Goal: Task Accomplishment & Management: Manage account settings

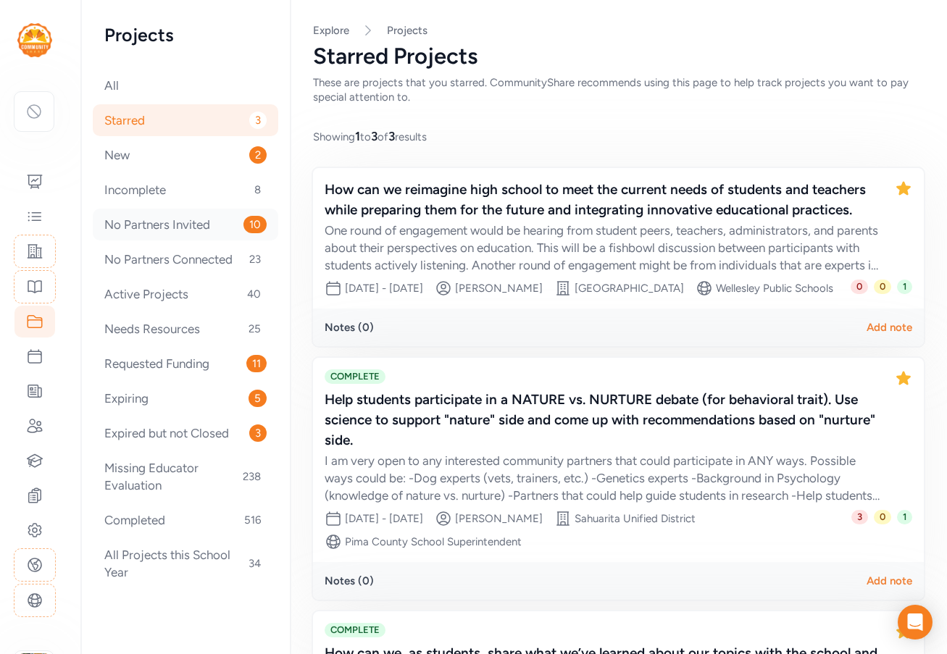
click at [184, 222] on div "No Partners Invited 10" at bounding box center [185, 225] width 185 height 32
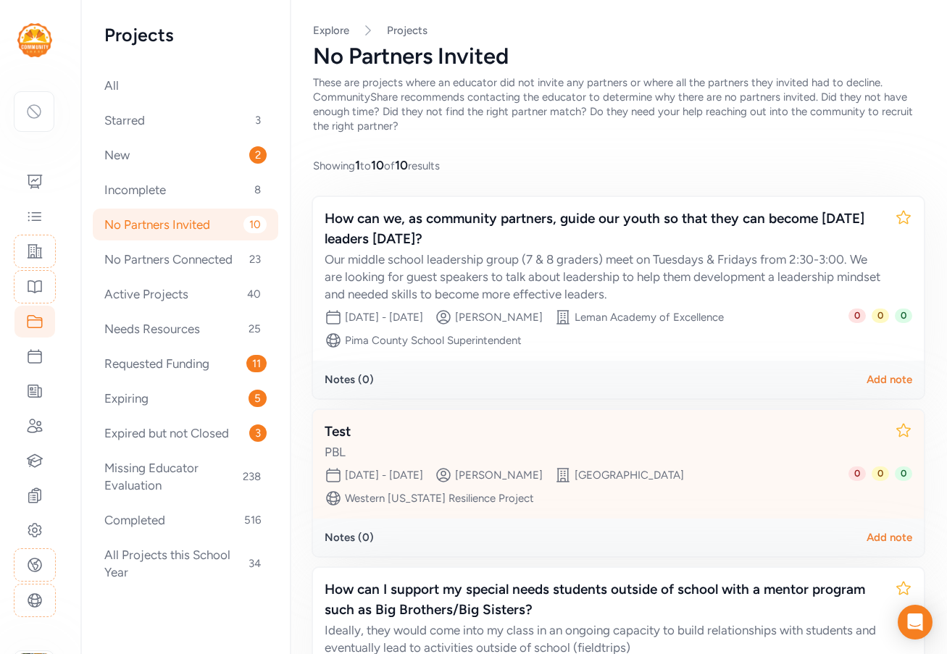
click at [525, 451] on div "PBL" at bounding box center [604, 451] width 558 height 17
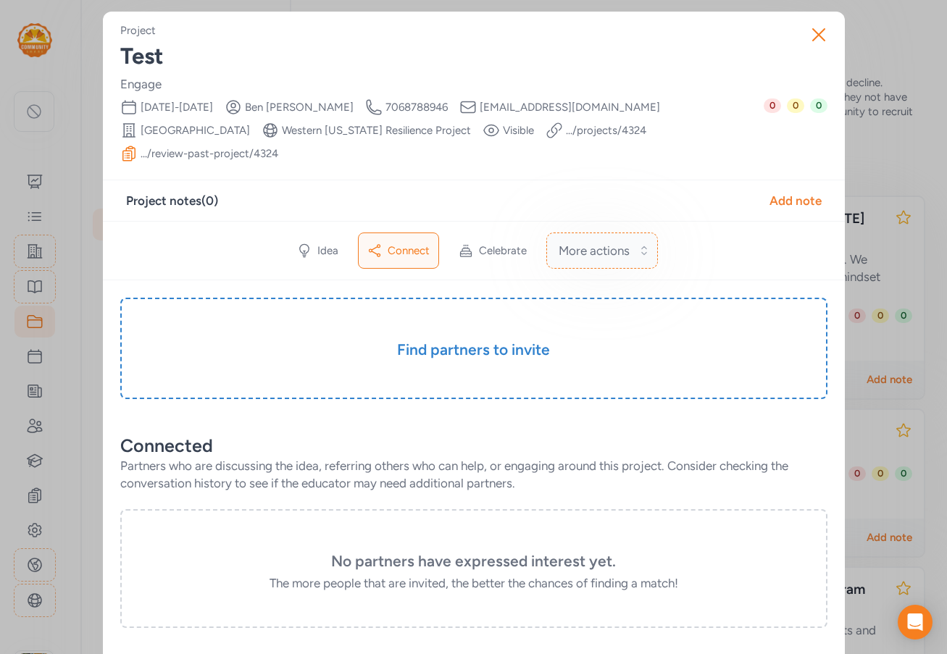
click at [628, 252] on button "More actions" at bounding box center [602, 251] width 112 height 36
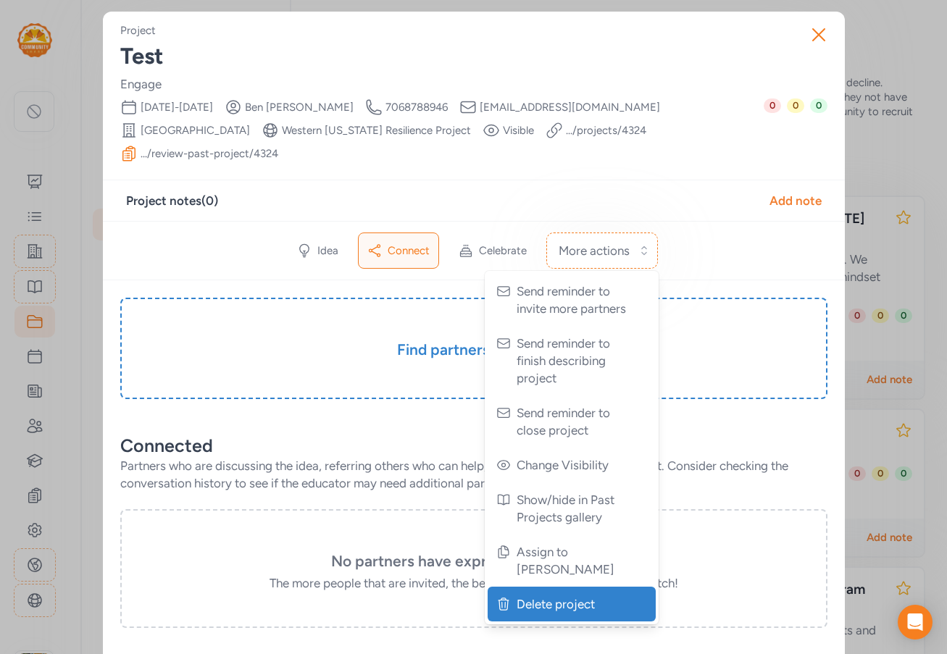
click at [556, 595] on span "Delete project" at bounding box center [572, 603] width 113 height 17
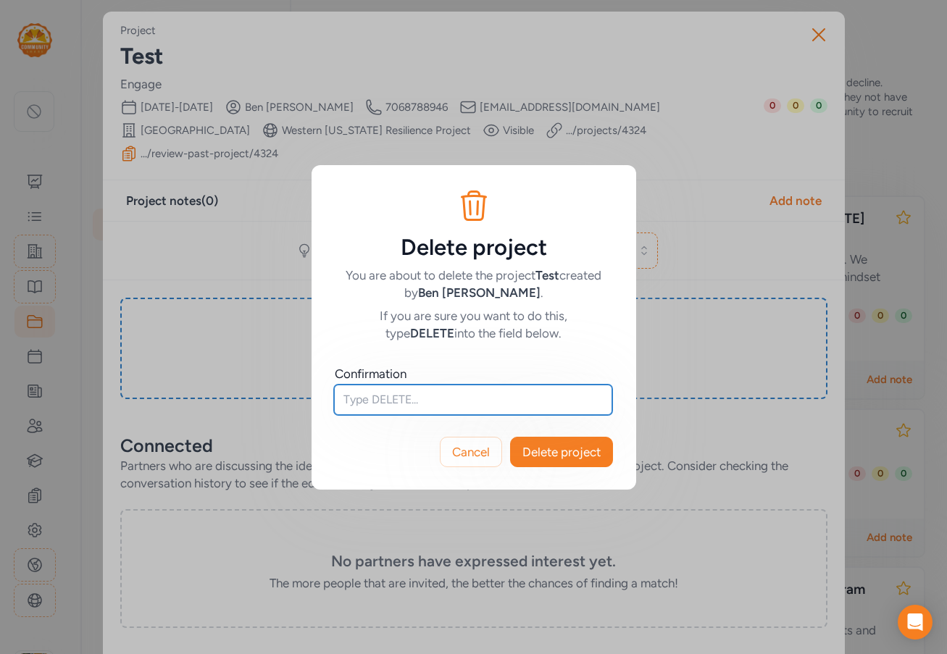
click at [420, 409] on input "text" at bounding box center [473, 400] width 278 height 30
type input "DELETE"
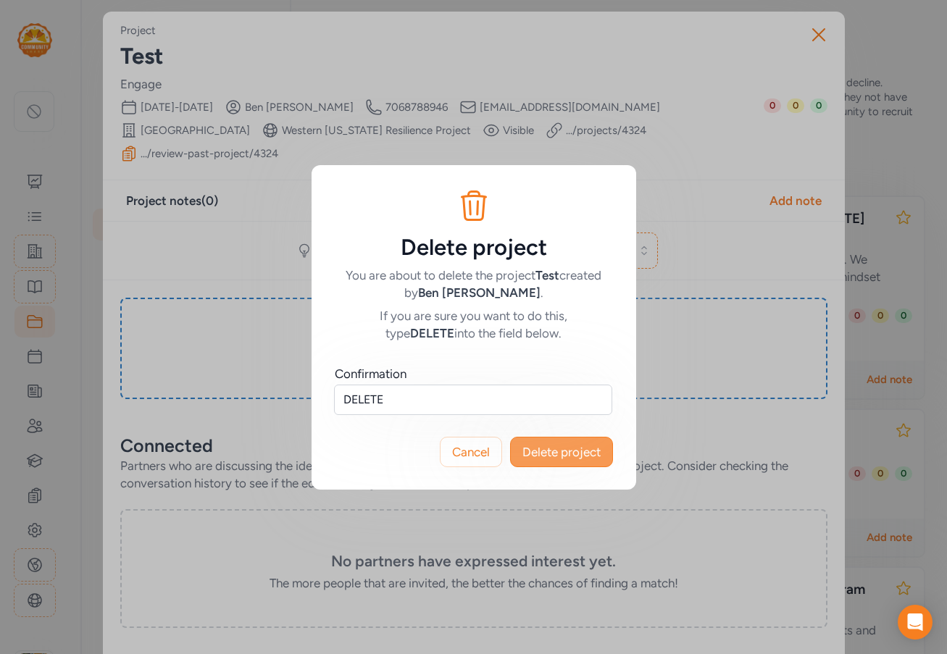
click at [549, 448] on span "Delete project" at bounding box center [561, 451] width 78 height 17
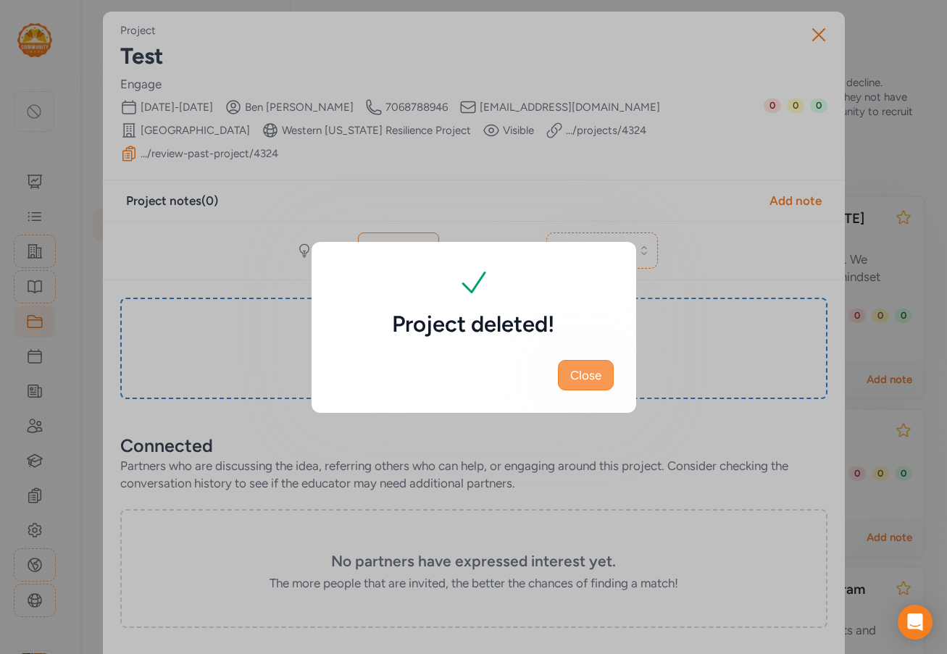
click at [593, 378] on span "Close" at bounding box center [585, 375] width 31 height 17
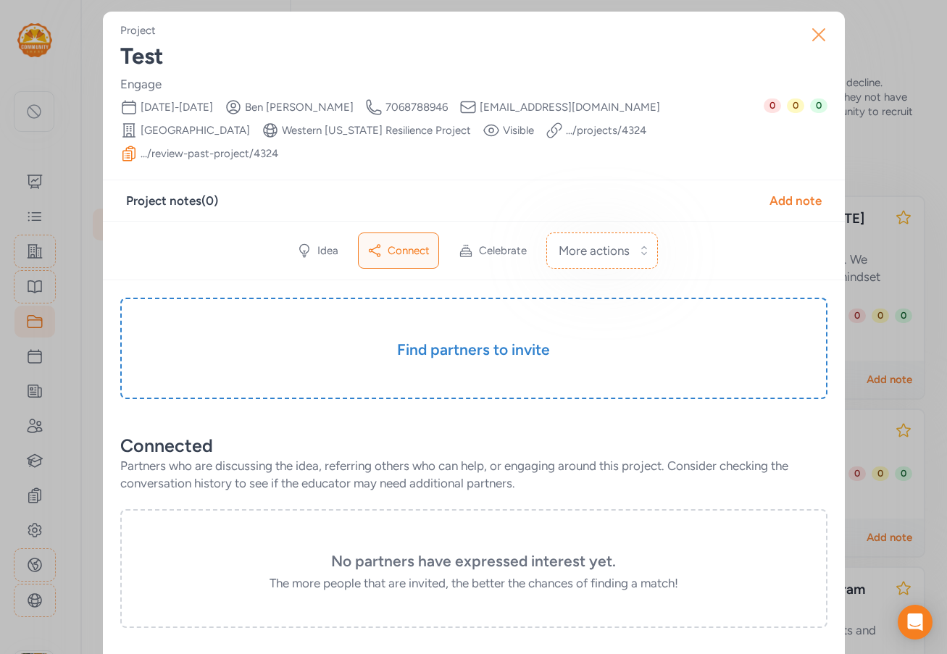
click at [815, 35] on icon "button" at bounding box center [818, 34] width 23 height 23
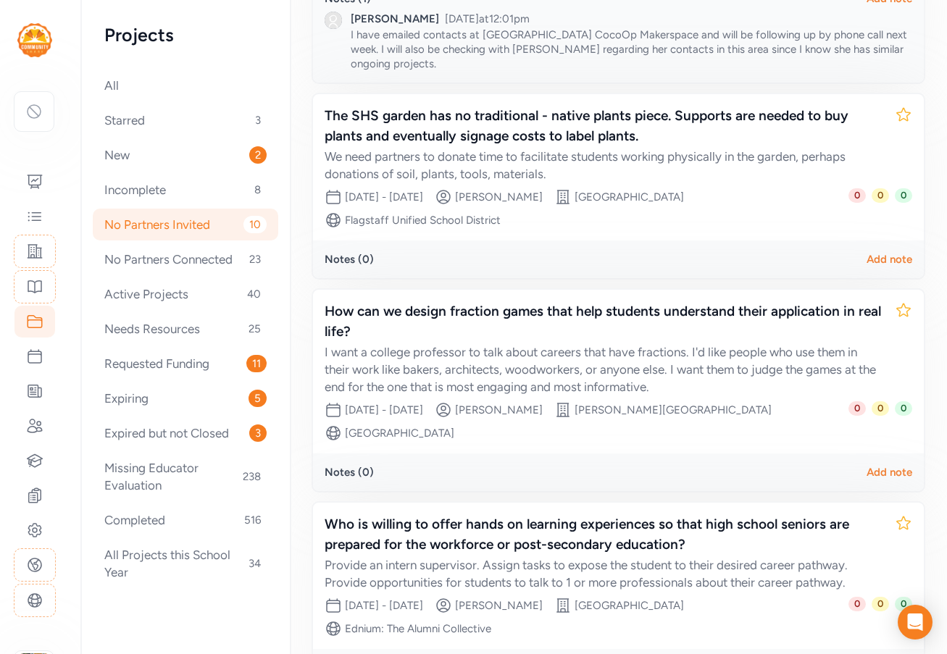
scroll to position [1741, 0]
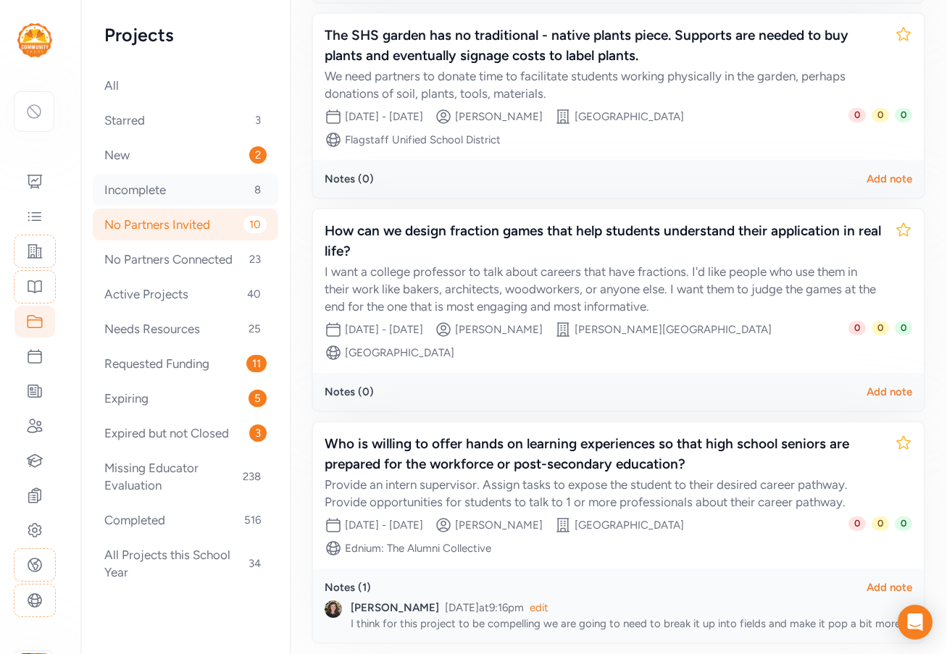
click at [165, 201] on div "Incomplete 8" at bounding box center [185, 190] width 185 height 32
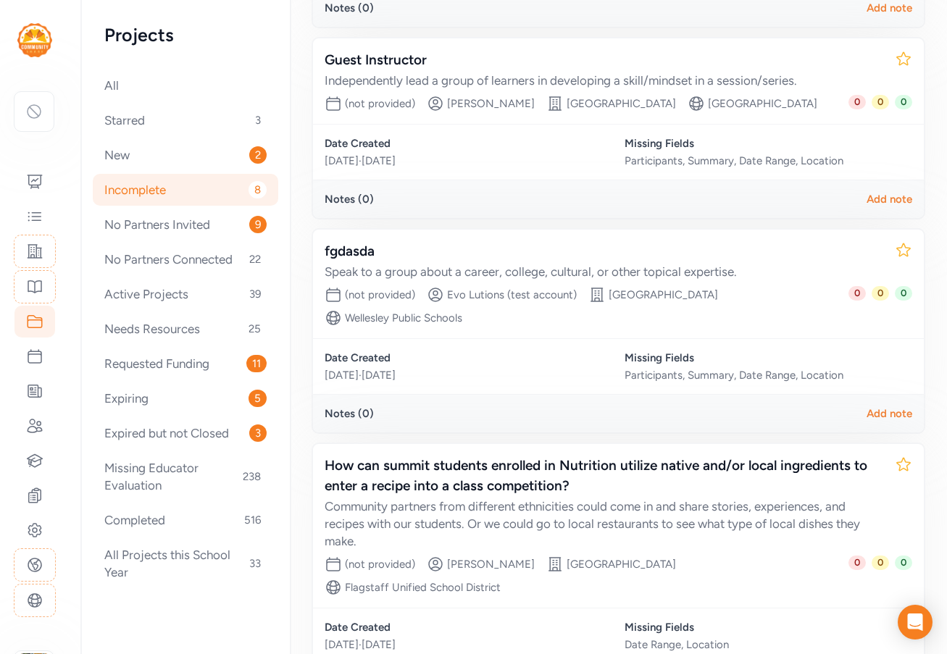
scroll to position [362, 0]
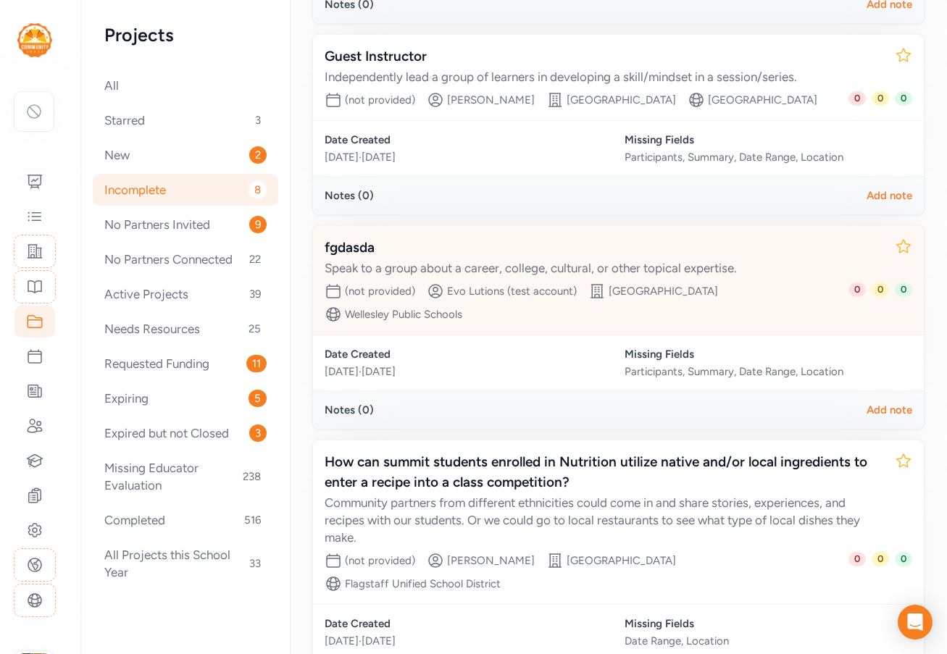
click at [566, 261] on div "Speak to a group about a career, college, cultural, or other topical expertise." at bounding box center [604, 267] width 558 height 17
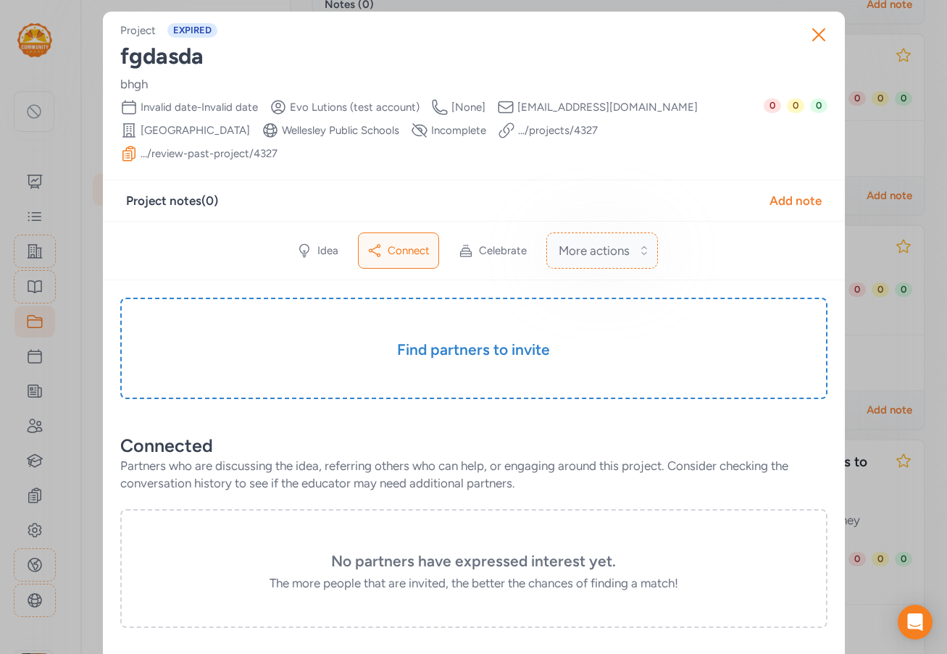
click at [606, 247] on span "More actions" at bounding box center [593, 250] width 71 height 17
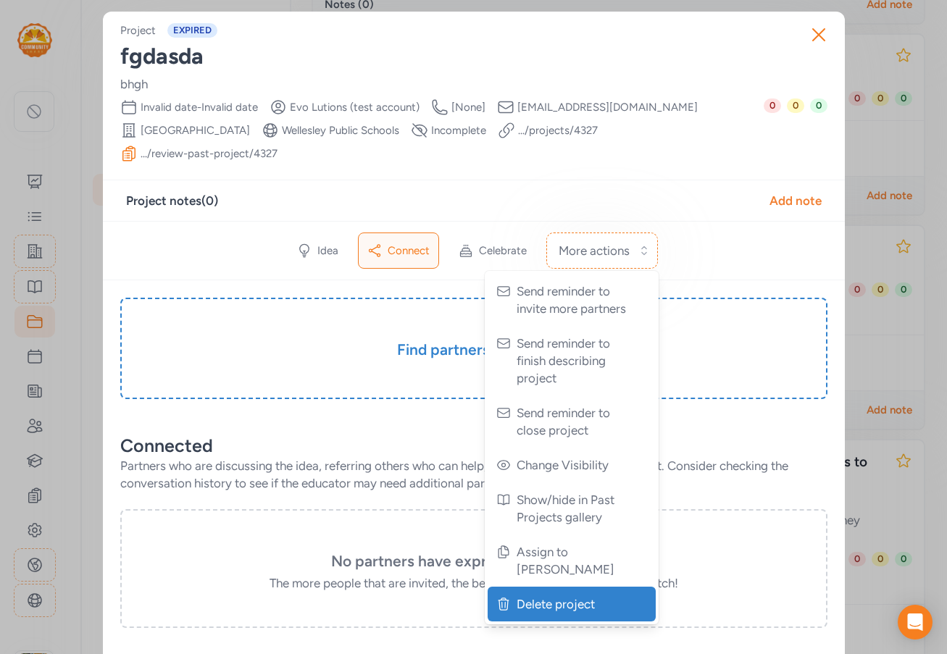
click at [546, 595] on span "Delete project" at bounding box center [572, 603] width 113 height 17
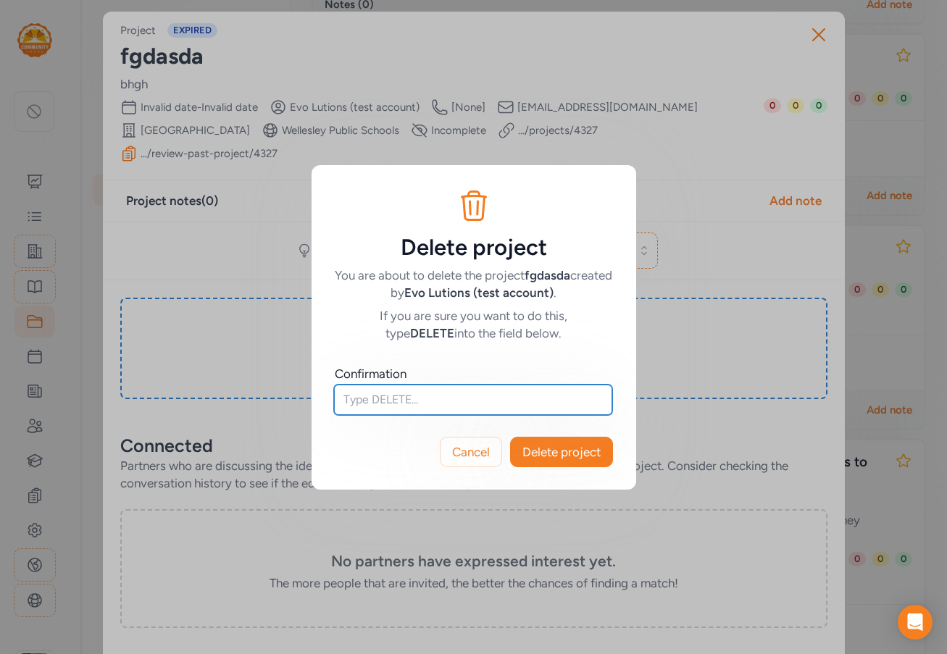
click at [401, 401] on input "text" at bounding box center [473, 400] width 278 height 30
type input "DELETE"
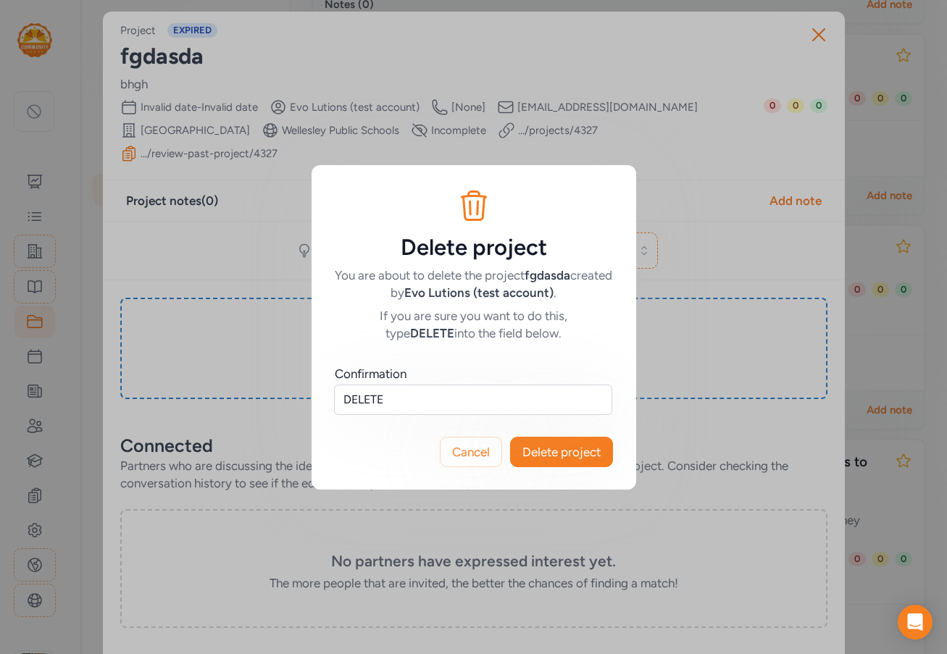
click at [596, 445] on span "Delete project" at bounding box center [561, 451] width 78 height 17
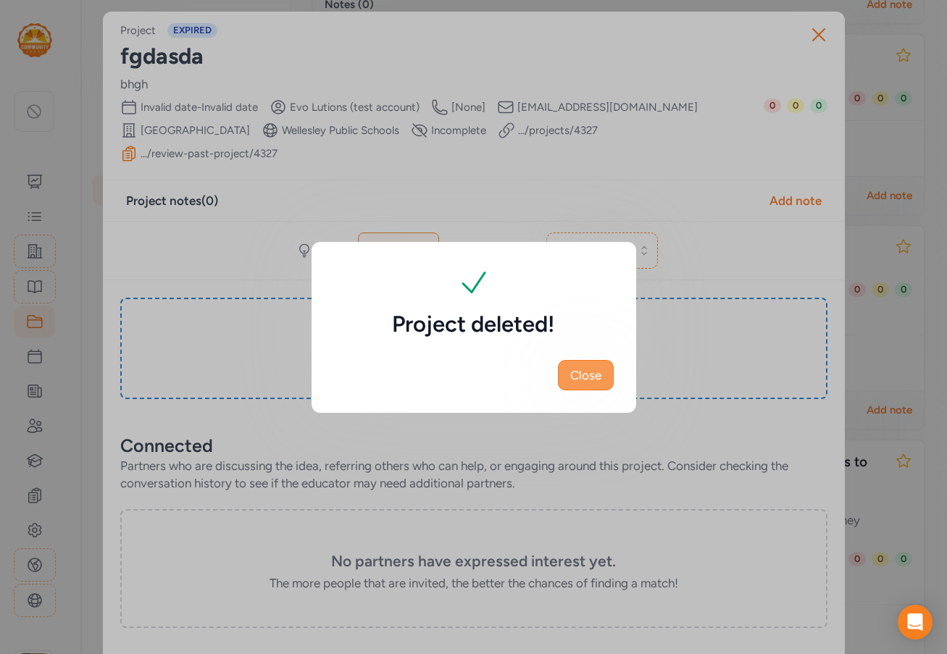
click at [581, 381] on span "Close" at bounding box center [585, 375] width 31 height 17
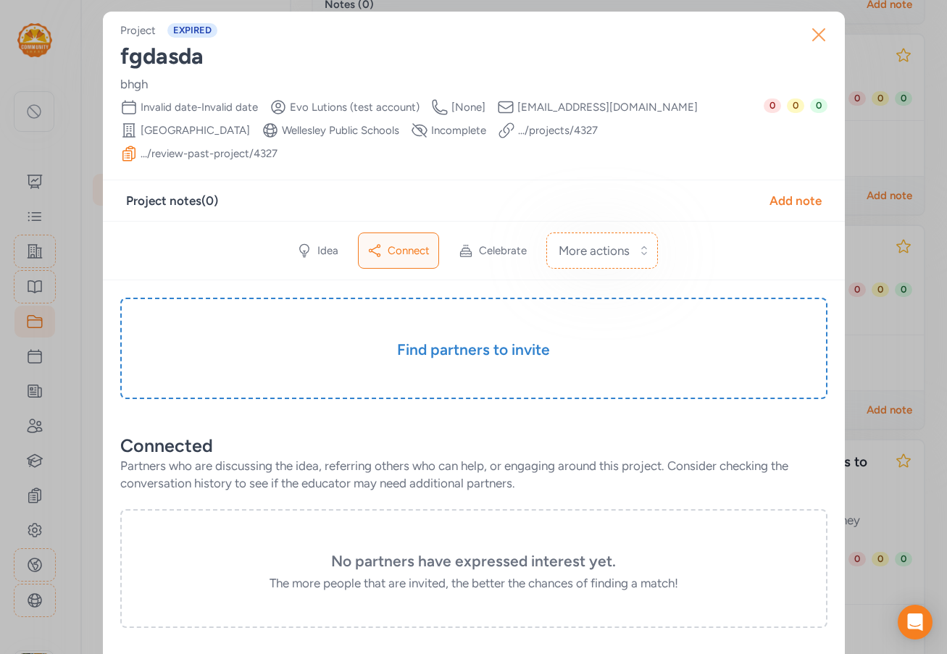
click at [824, 35] on icon "button" at bounding box center [818, 34] width 23 height 23
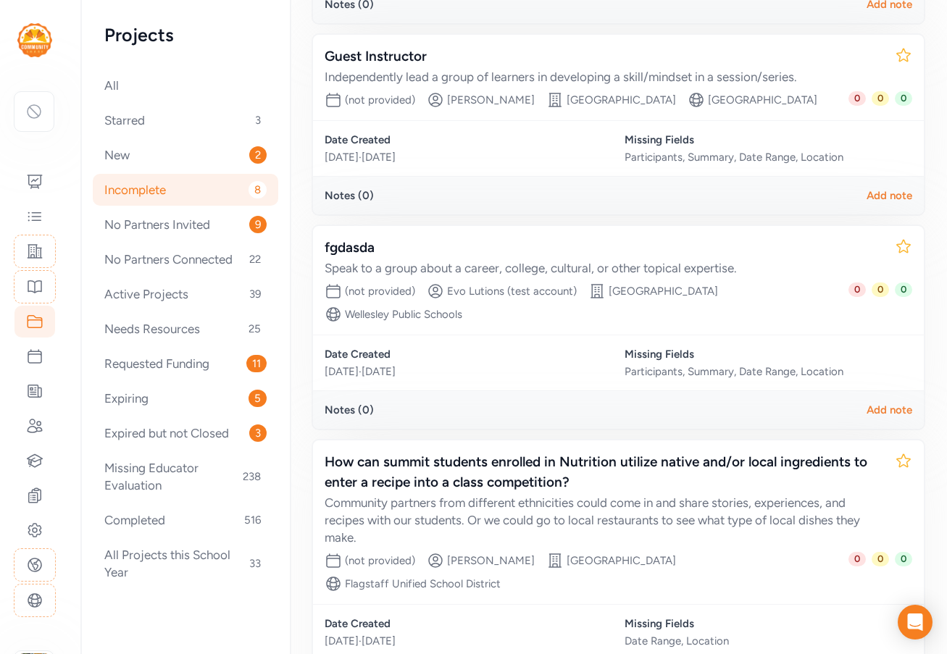
click at [179, 188] on div "Incomplete 8" at bounding box center [185, 190] width 185 height 32
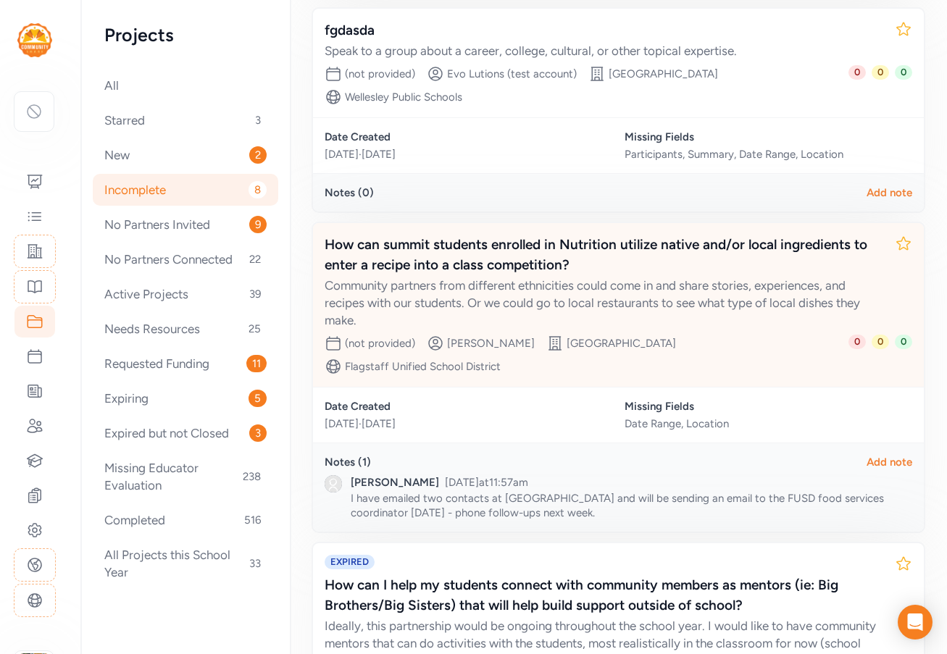
click at [477, 279] on div "Community partners from different ethnicities could come in and share stories, …" at bounding box center [604, 303] width 558 height 52
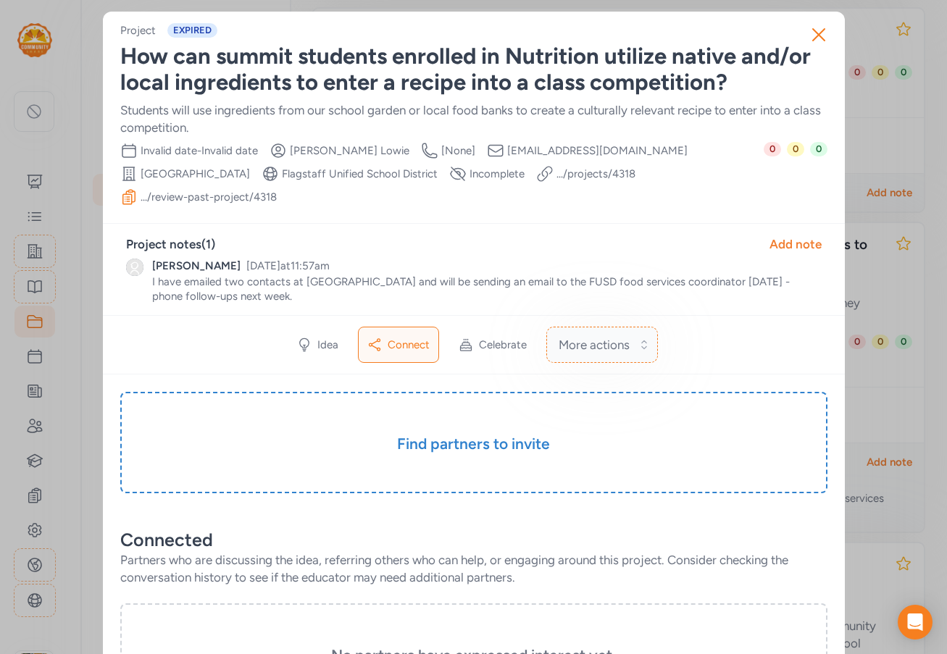
click at [616, 336] on span "More actions" at bounding box center [593, 344] width 71 height 17
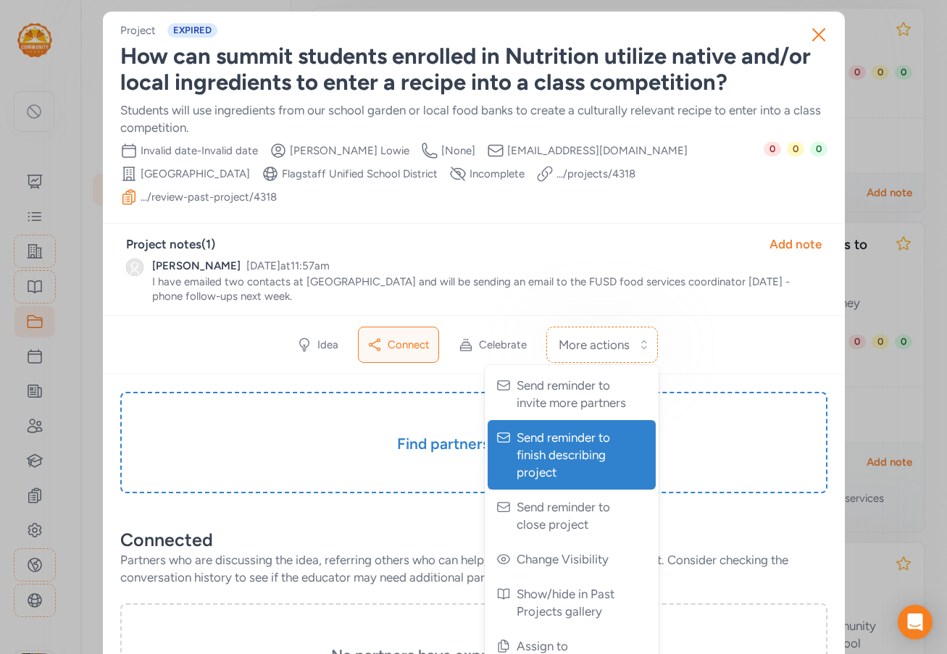
click at [566, 436] on span "Send reminder to finish describing project" at bounding box center [572, 455] width 113 height 52
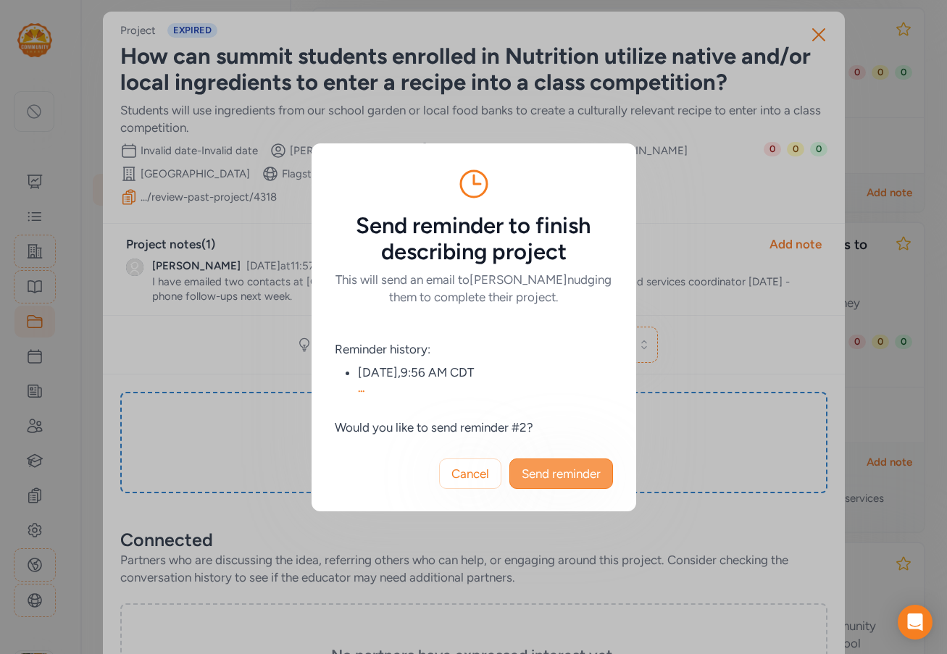
click at [559, 477] on span "Send reminder" at bounding box center [561, 473] width 79 height 17
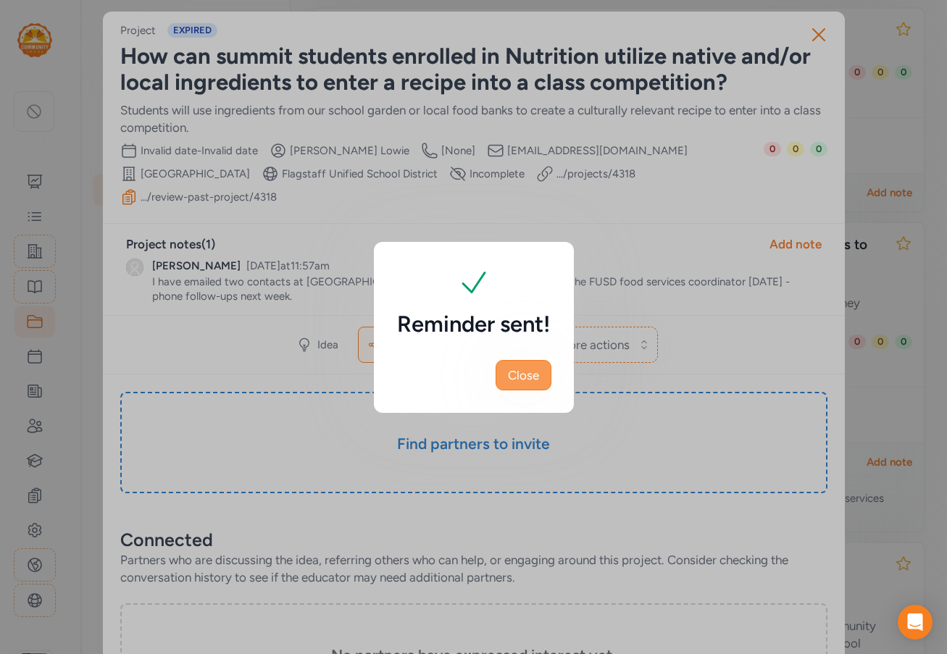
click at [528, 369] on span "Close" at bounding box center [523, 375] width 31 height 17
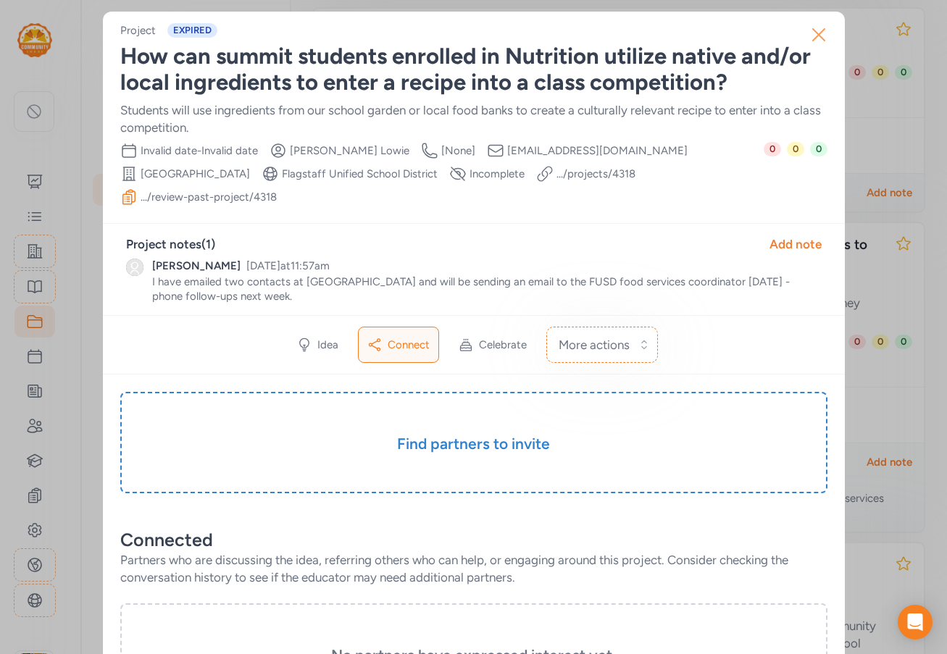
click at [814, 33] on icon "button" at bounding box center [819, 35] width 12 height 12
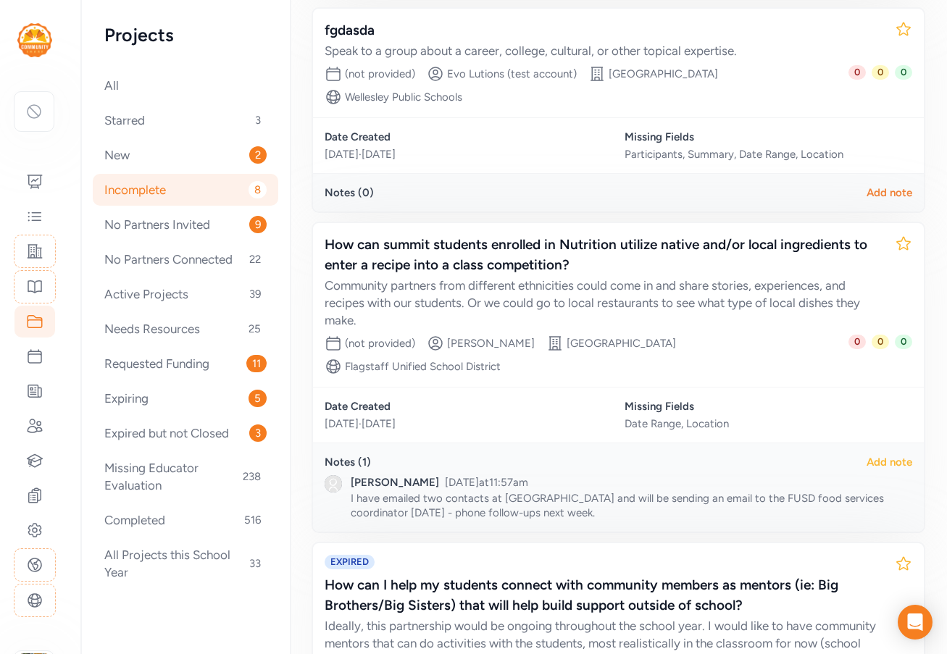
click at [867, 455] on div "Add note" at bounding box center [889, 462] width 46 height 14
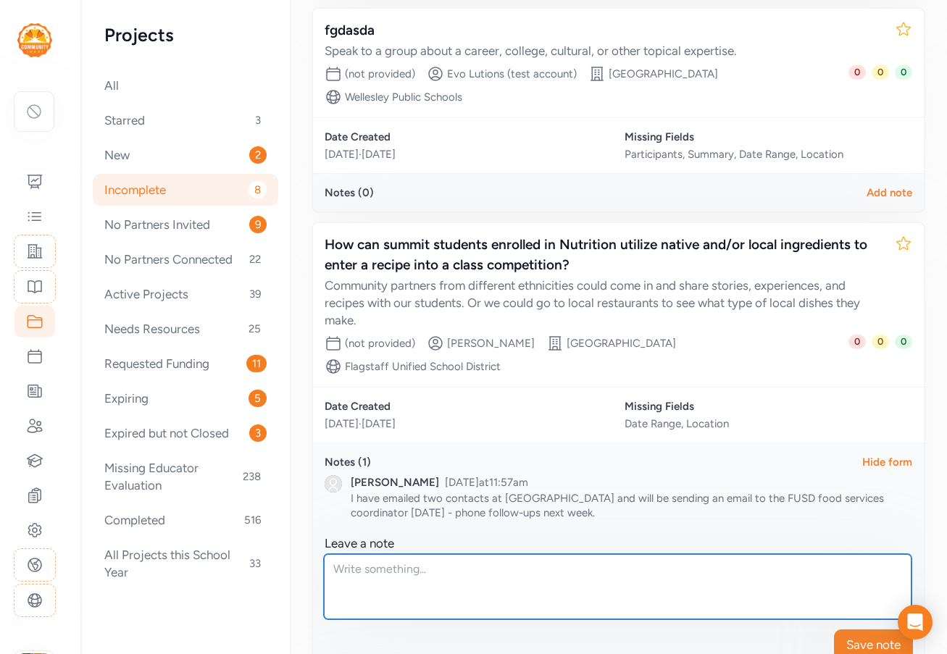
click at [442, 554] on textarea at bounding box center [617, 586] width 587 height 65
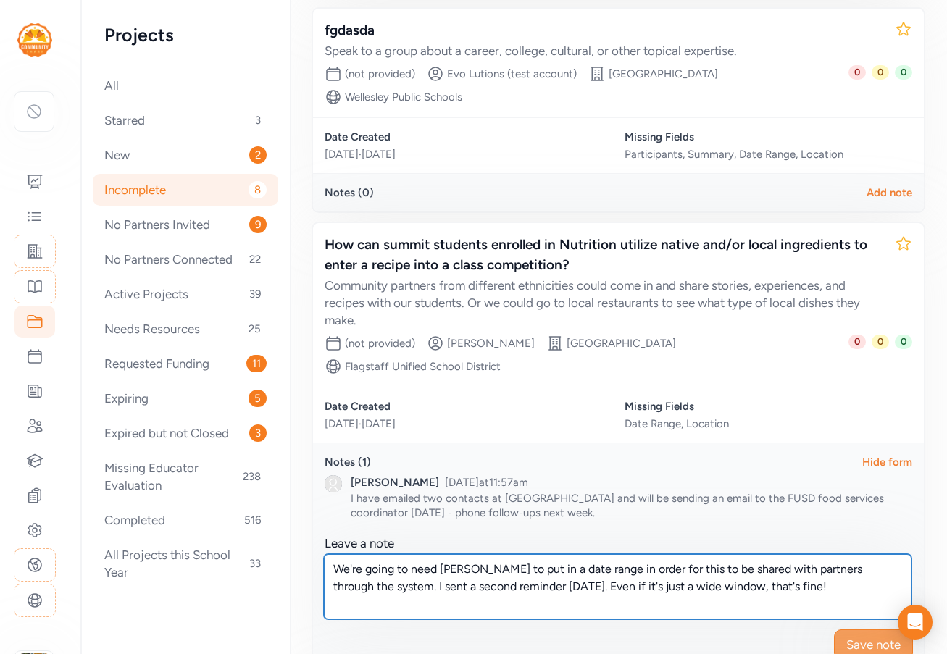
type textarea "We're going to need [PERSON_NAME] to put in a date range in order for this to b…"
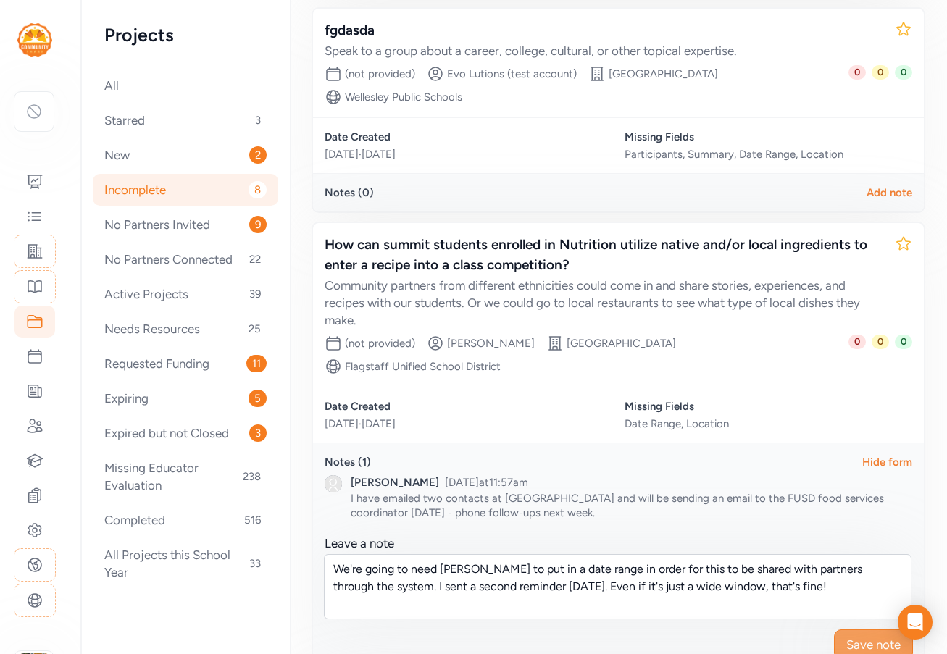
click at [866, 636] on span "Save note" at bounding box center [873, 644] width 54 height 17
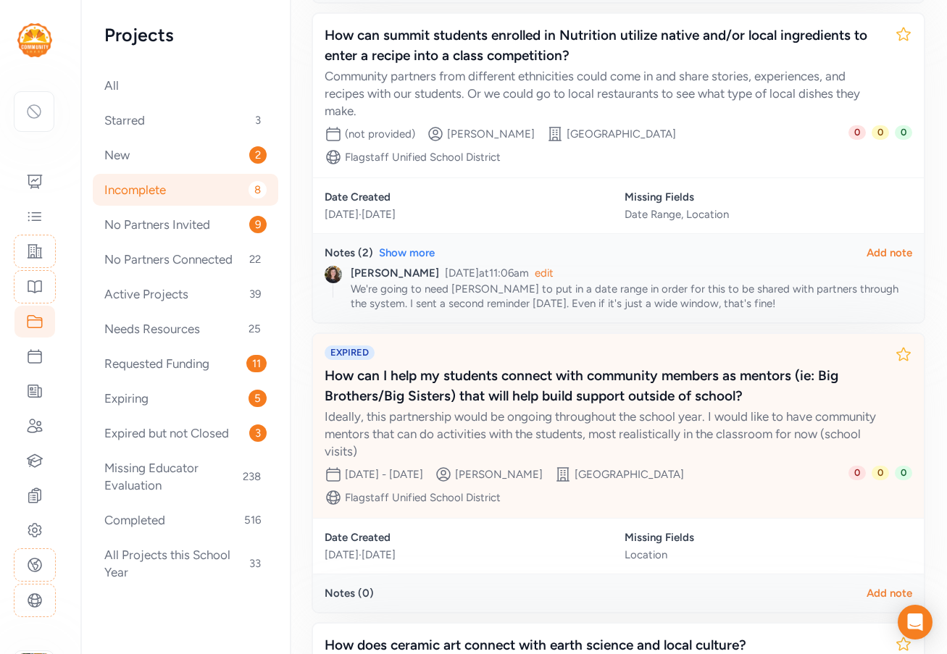
scroll to position [797, 0]
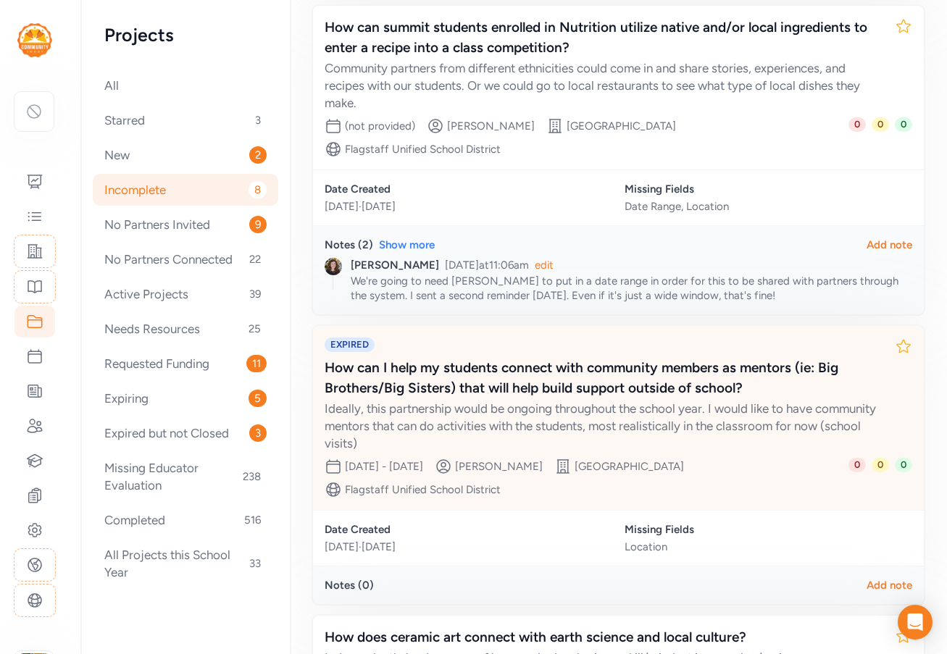
click at [632, 374] on div "How can I help my students connect with community members as mentors (ie: Big B…" at bounding box center [604, 378] width 558 height 41
